Goal: Use online tool/utility: Utilize a website feature to perform a specific function

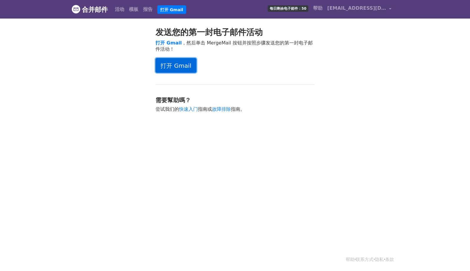
click at [185, 68] on font "打开 Gmail" at bounding box center [176, 65] width 31 height 7
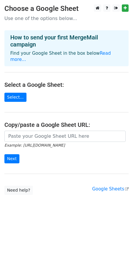
click at [101, 70] on main "Choose a Google Sheet Use one of the options below... How to send your first Me…" at bounding box center [66, 99] width 133 height 191
click at [15, 59] on link "Read more..." at bounding box center [60, 56] width 101 height 11
click at [17, 101] on link "Select..." at bounding box center [15, 97] width 22 height 9
click at [18, 99] on link "Select..." at bounding box center [15, 97] width 22 height 9
